Goal: Transaction & Acquisition: Purchase product/service

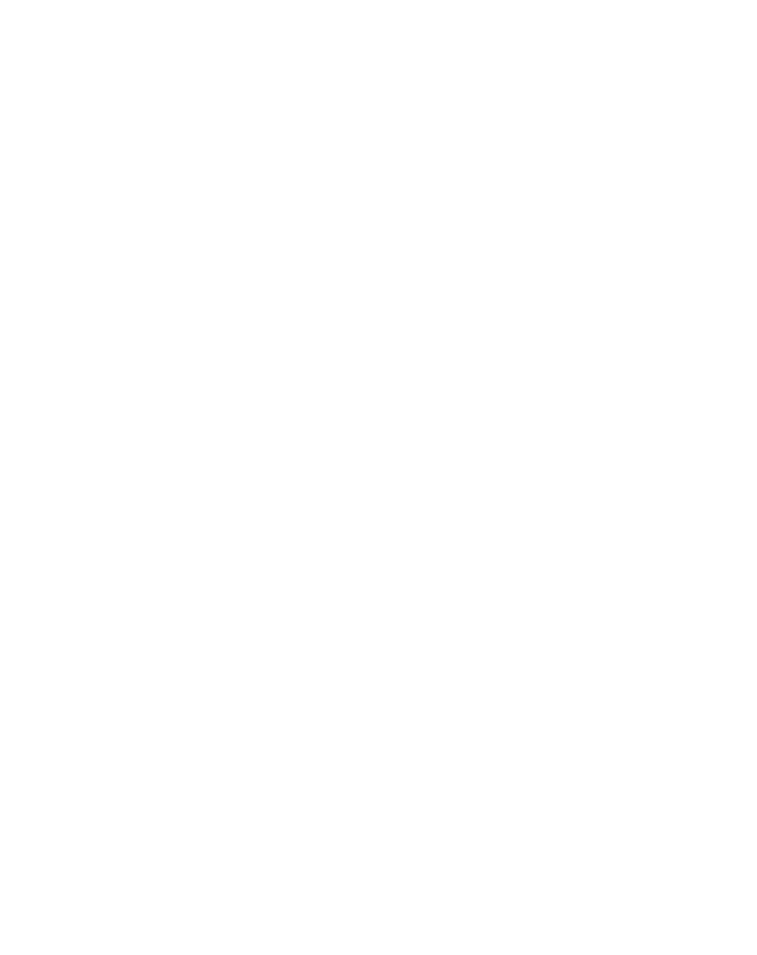
scroll to position [1576, 0]
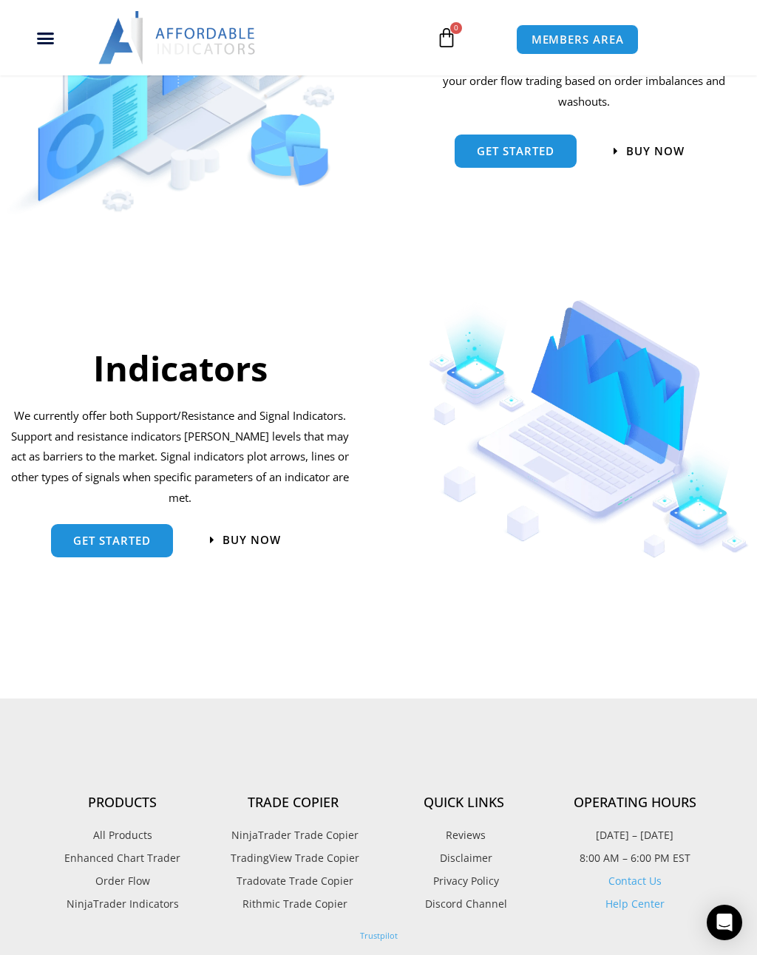
scroll to position [1181, 0]
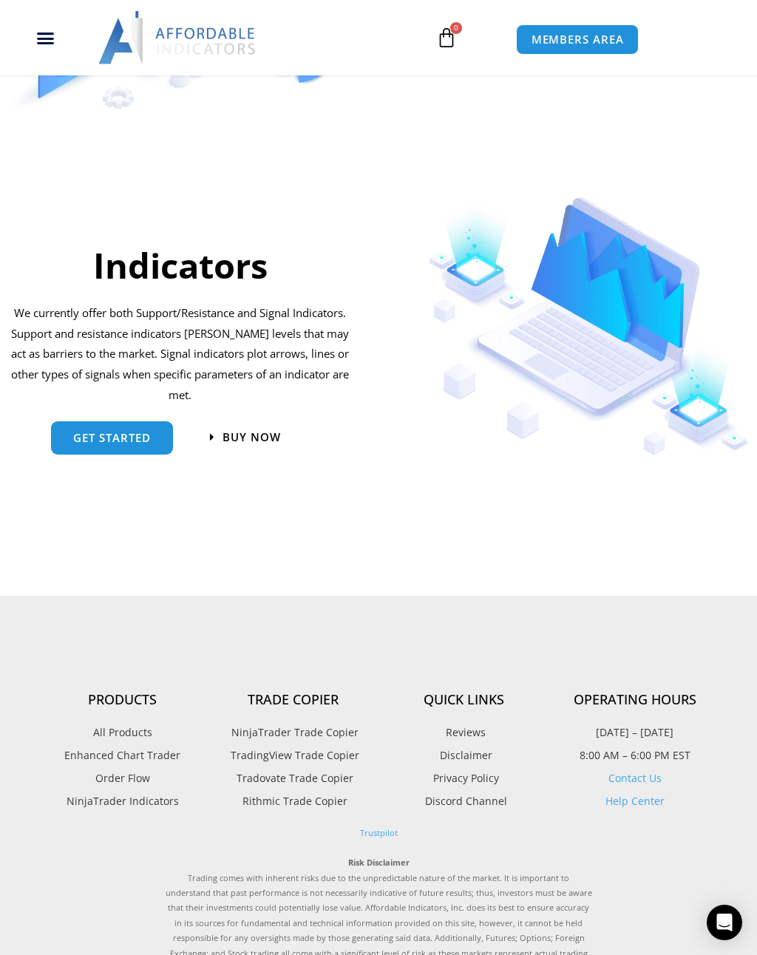
click at [101, 434] on span "get started" at bounding box center [112, 437] width 78 height 11
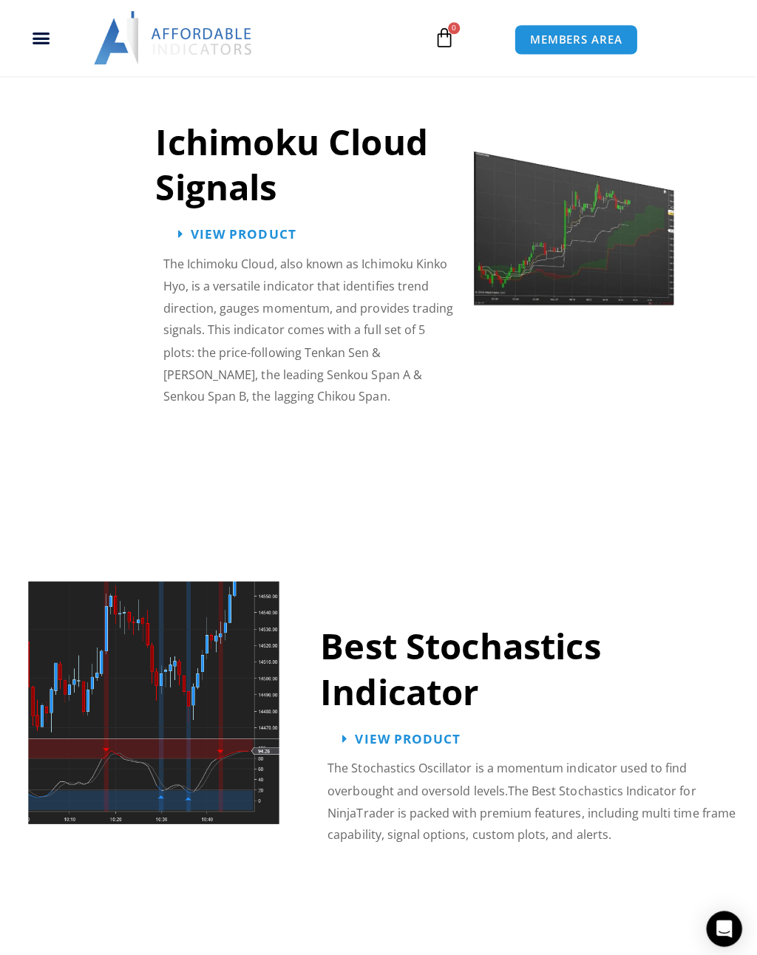
scroll to position [3018, 0]
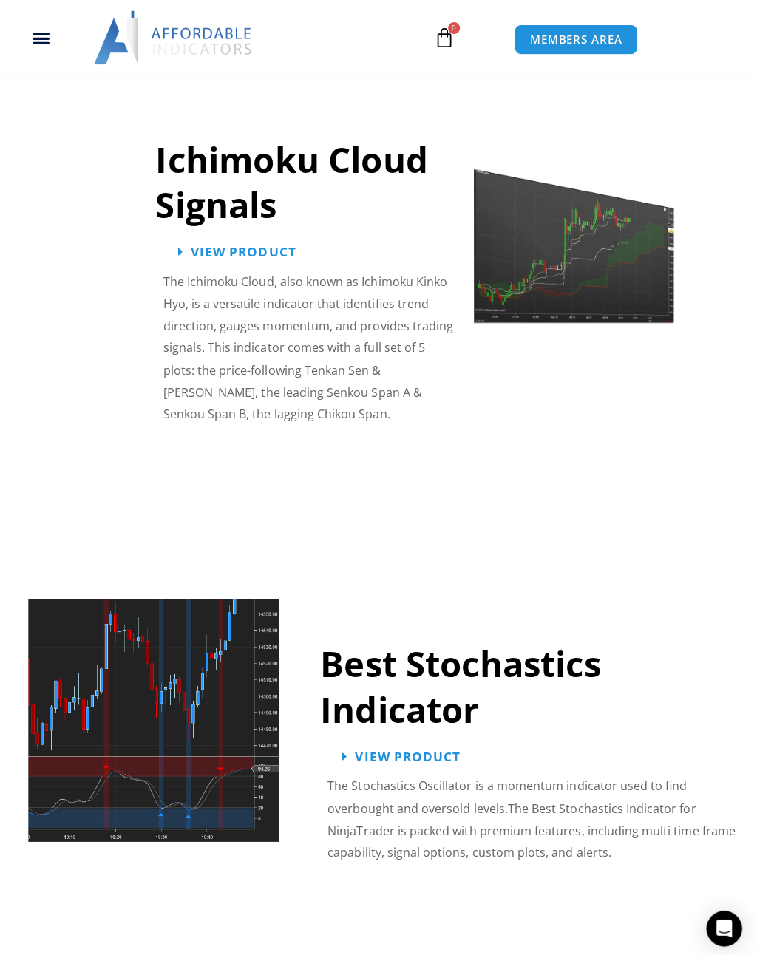
click at [162, 185] on link "Ichimoku Cloud Signals" at bounding box center [295, 180] width 270 height 92
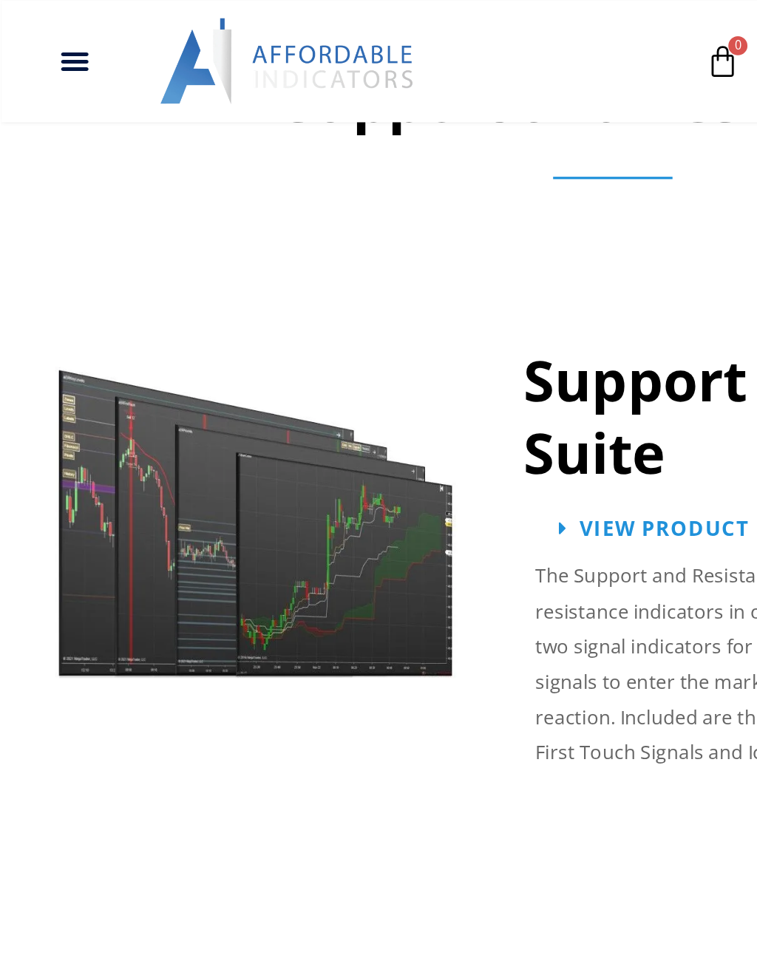
scroll to position [1341, 0]
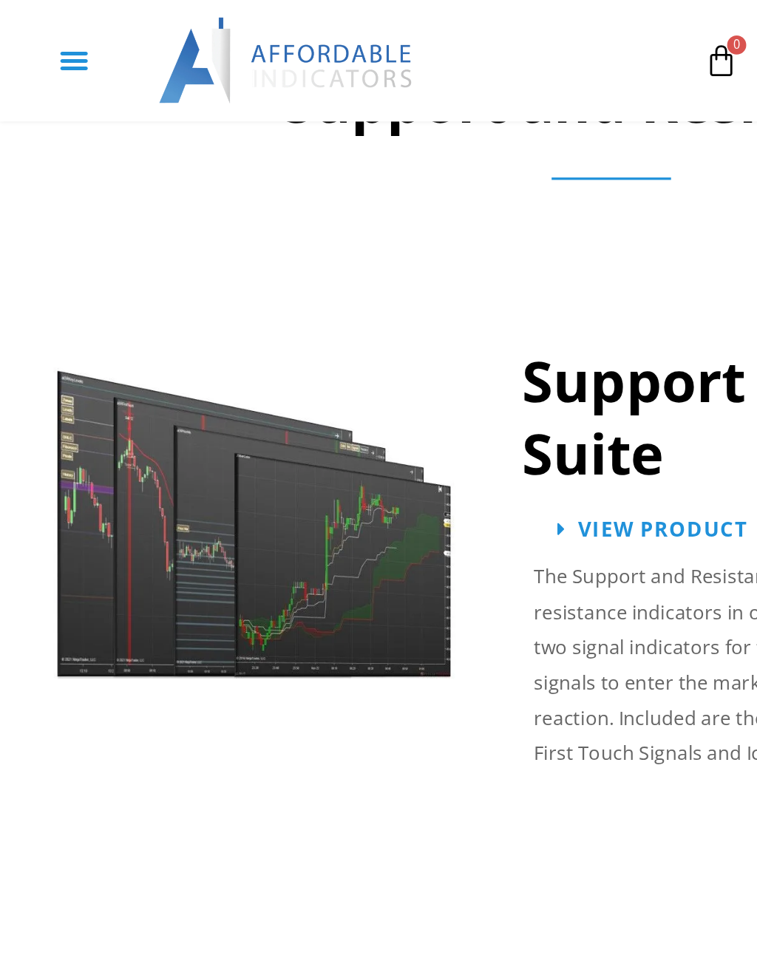
click at [35, 31] on div "Menu Toggle" at bounding box center [45, 38] width 75 height 28
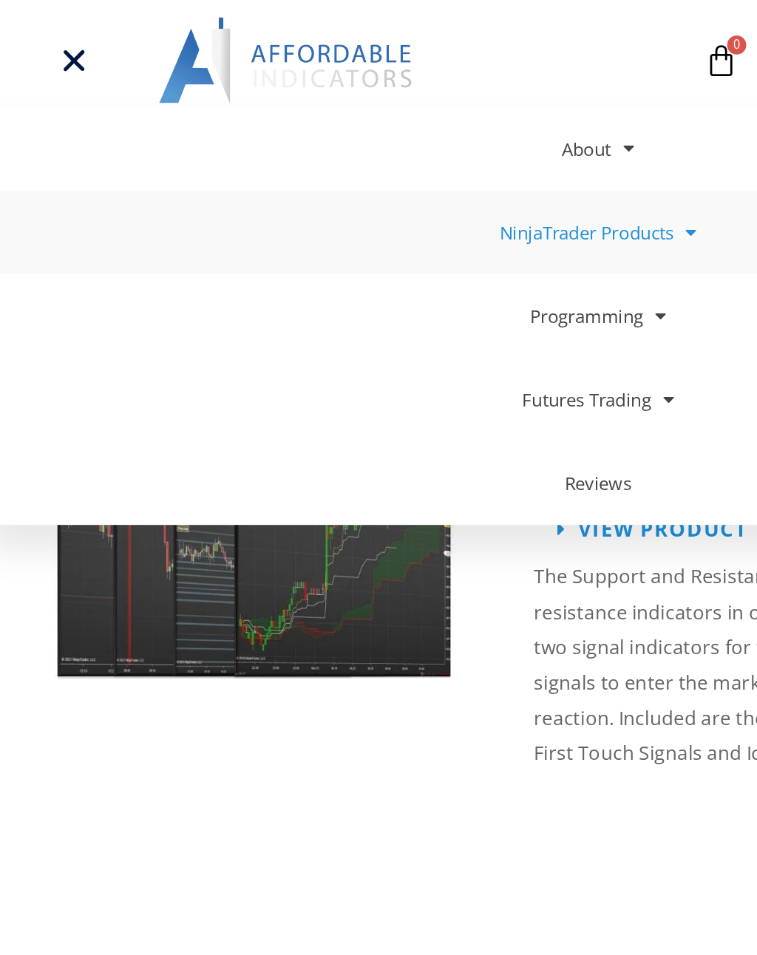
click at [426, 147] on span at bounding box center [424, 144] width 14 height 26
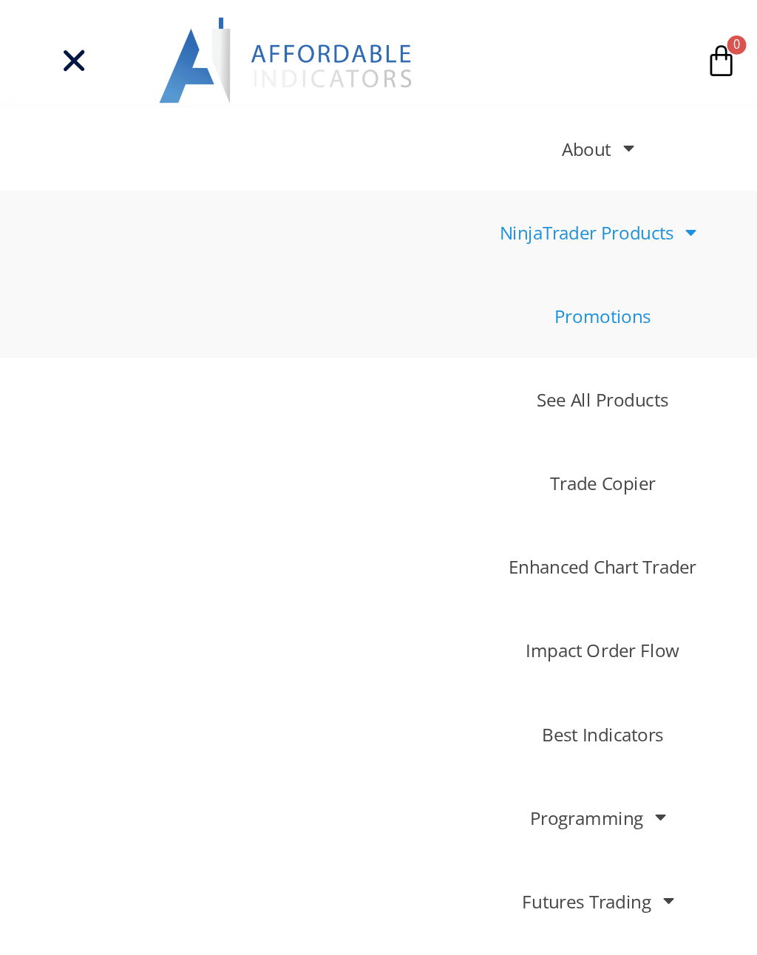
click at [392, 194] on link "Promotions" at bounding box center [370, 196] width 757 height 52
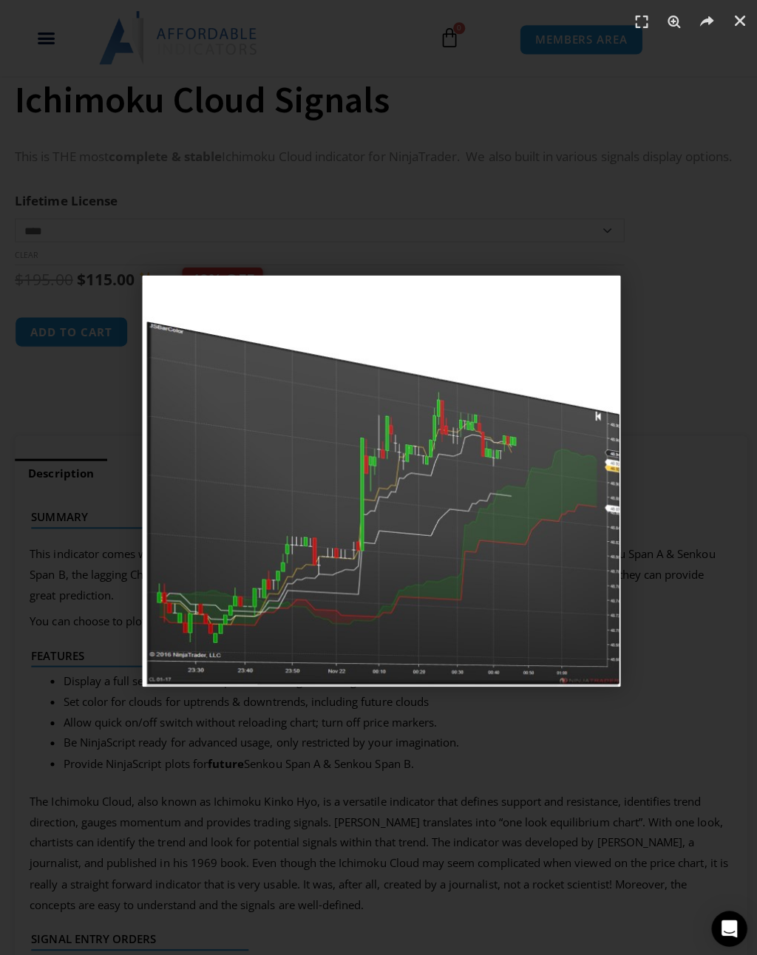
scroll to position [584, 0]
click at [686, 266] on div "1 / 1" at bounding box center [378, 477] width 653 height 851
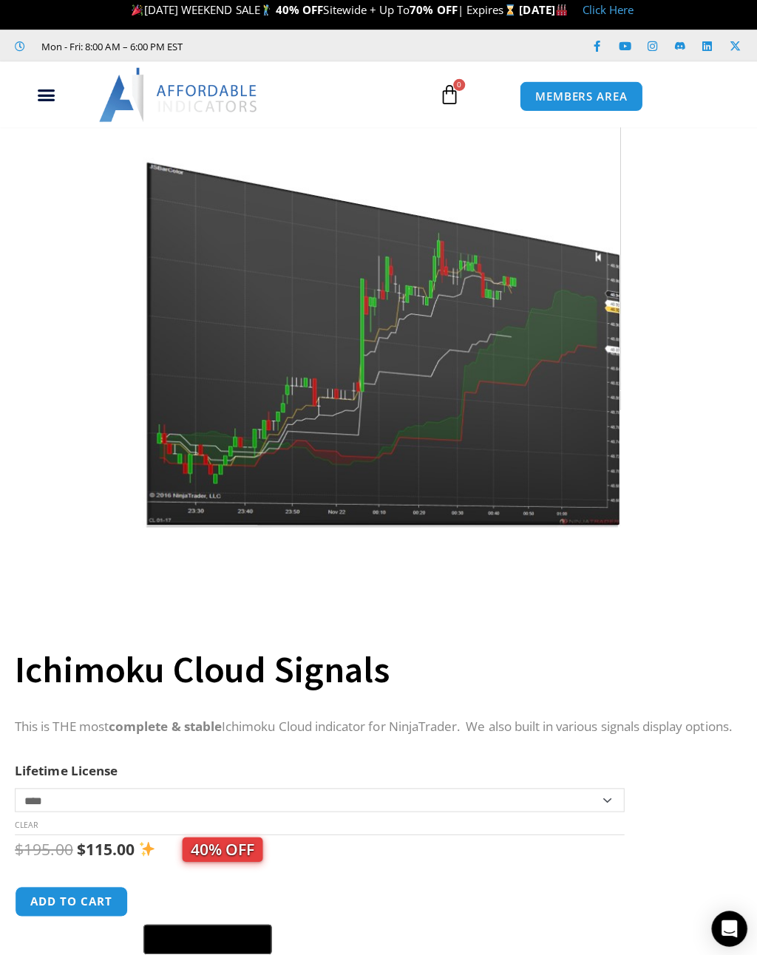
scroll to position [0, 0]
